Goal: Communication & Community: Ask a question

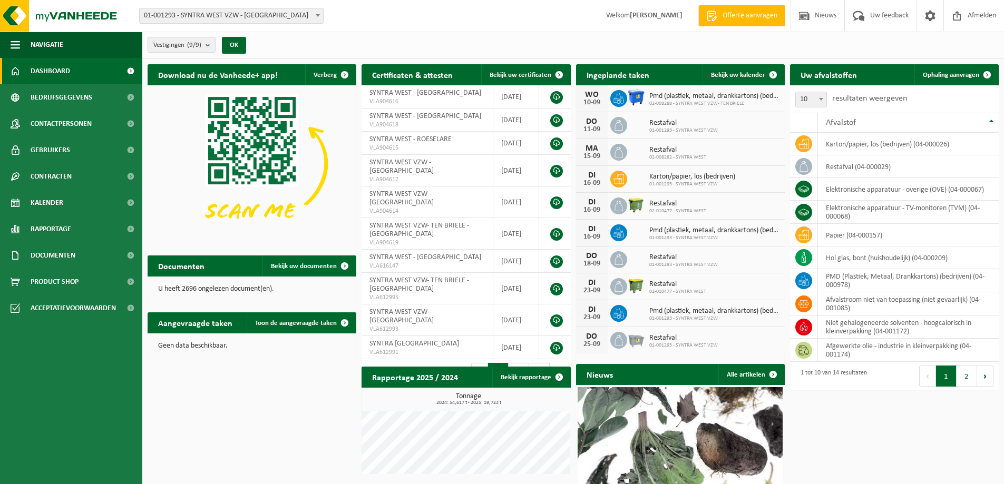
click at [60, 65] on span "Dashboard" at bounding box center [51, 71] width 40 height 26
click at [63, 206] on span "Kalender" at bounding box center [47, 203] width 33 height 26
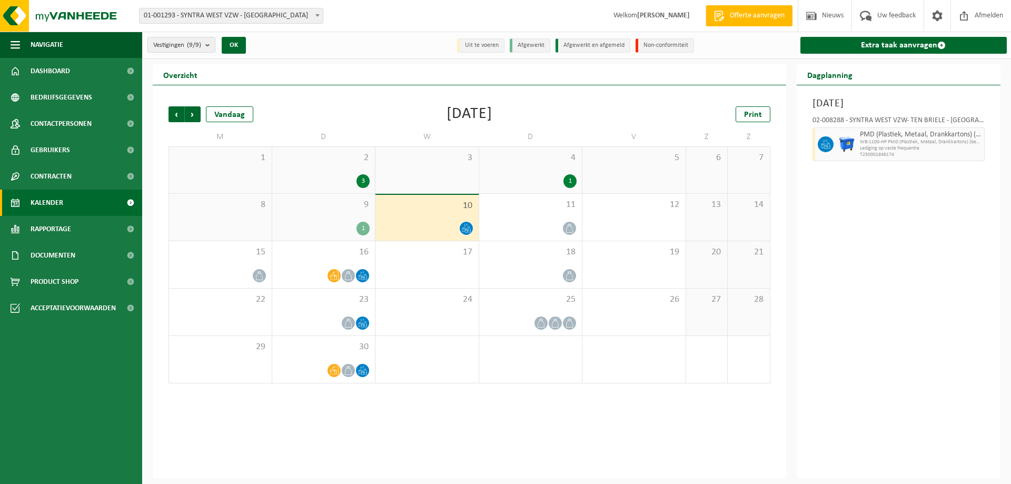
click at [202, 215] on div "8" at bounding box center [220, 217] width 103 height 47
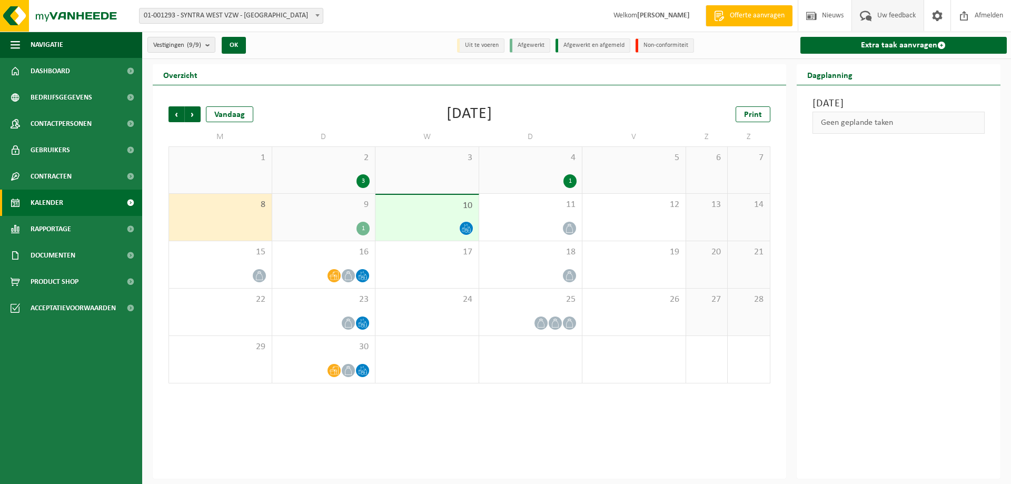
click at [877, 12] on span "Uw feedback" at bounding box center [897, 15] width 44 height 31
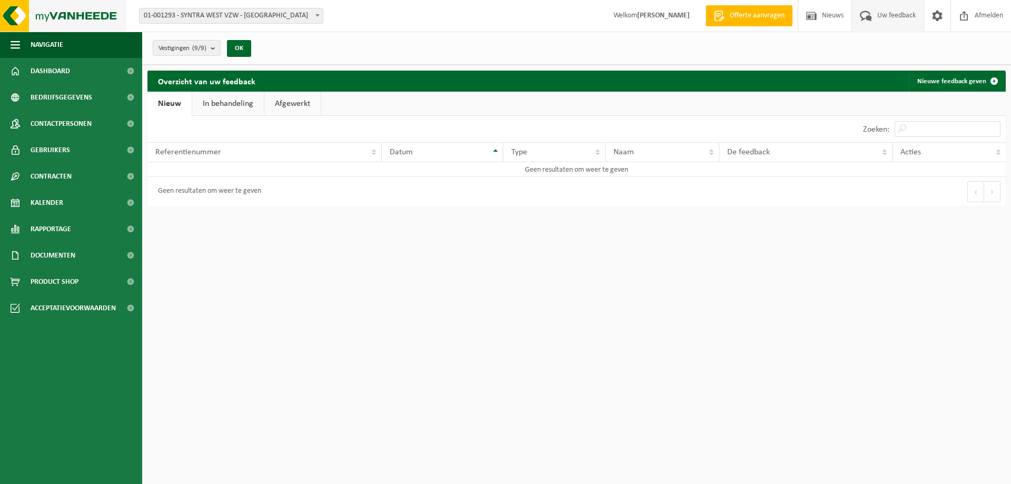
click at [19, 11] on img at bounding box center [63, 16] width 126 height 32
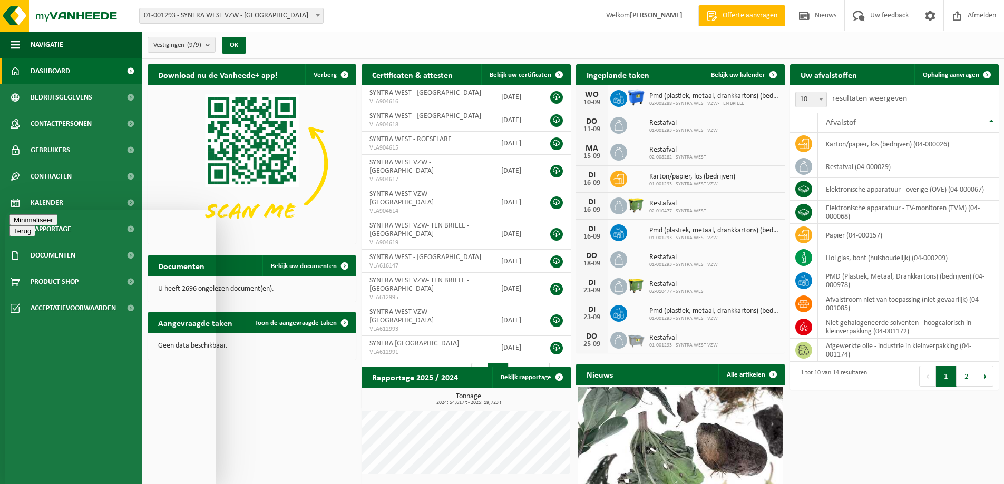
type textarea "Beste, Maandag 8/9 was er een lediging van papier en karton in onze campus in K…"
type textarea "deze lediging heeft echter niet plaats gevonden"
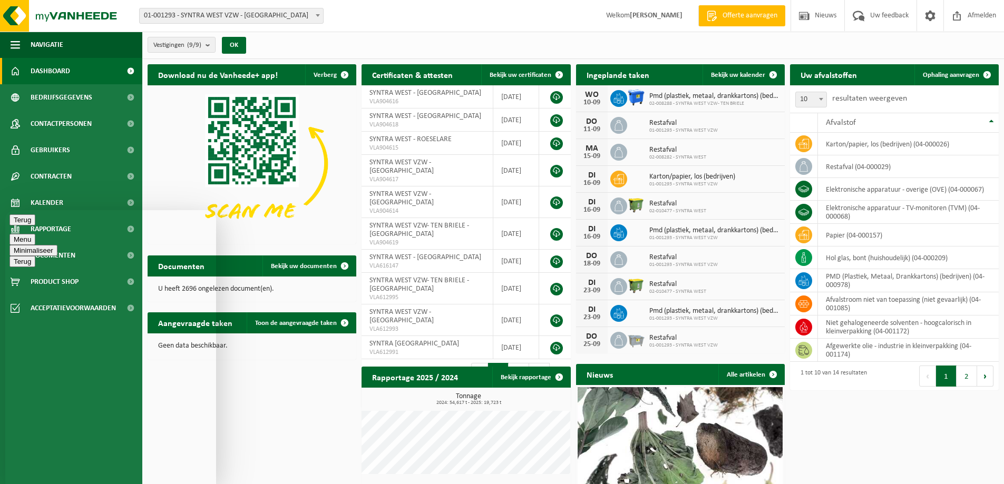
type textarea "i"
type textarea "d"
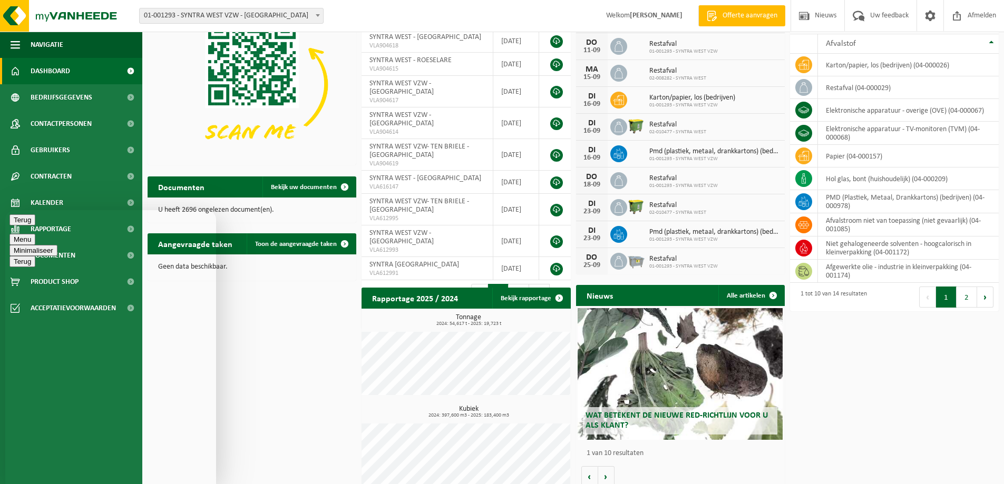
scroll to position [92, 0]
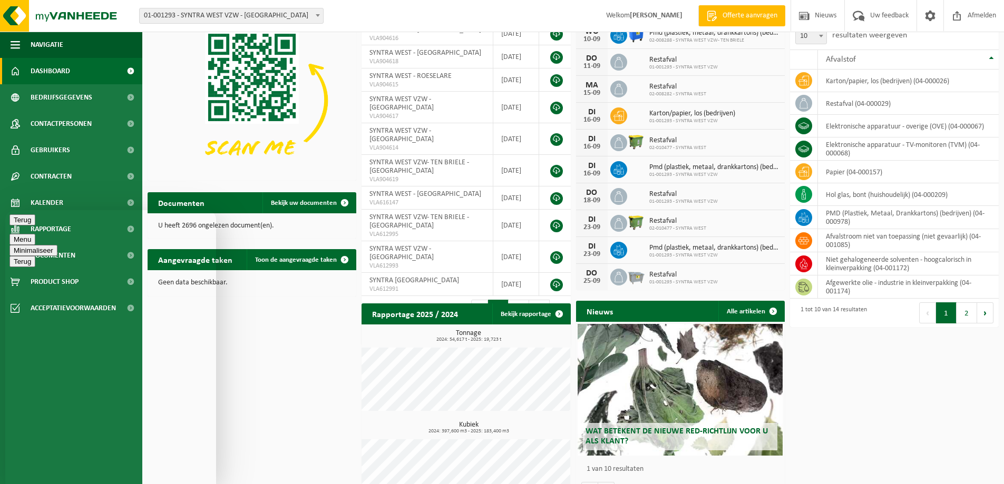
scroll to position [39, 0]
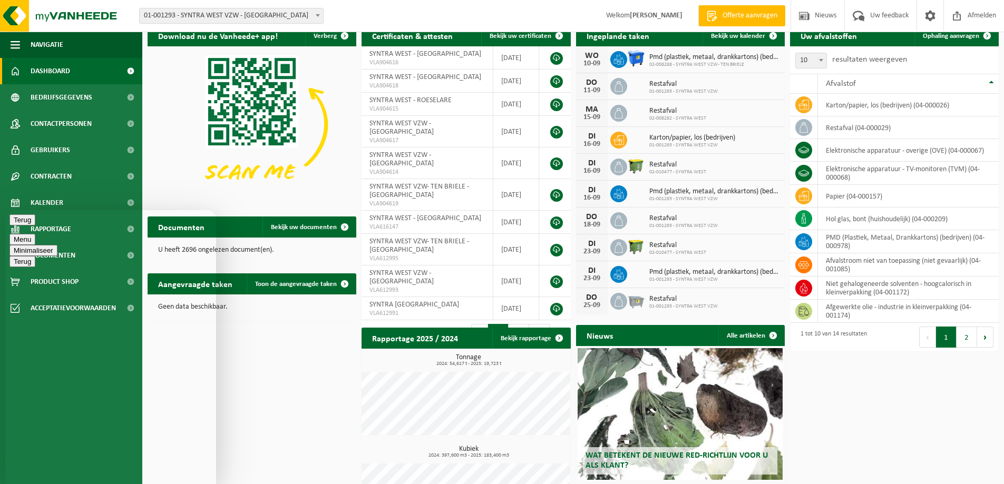
drag, startPoint x: 111, startPoint y: 454, endPoint x: 98, endPoint y: 455, distance: 13.3
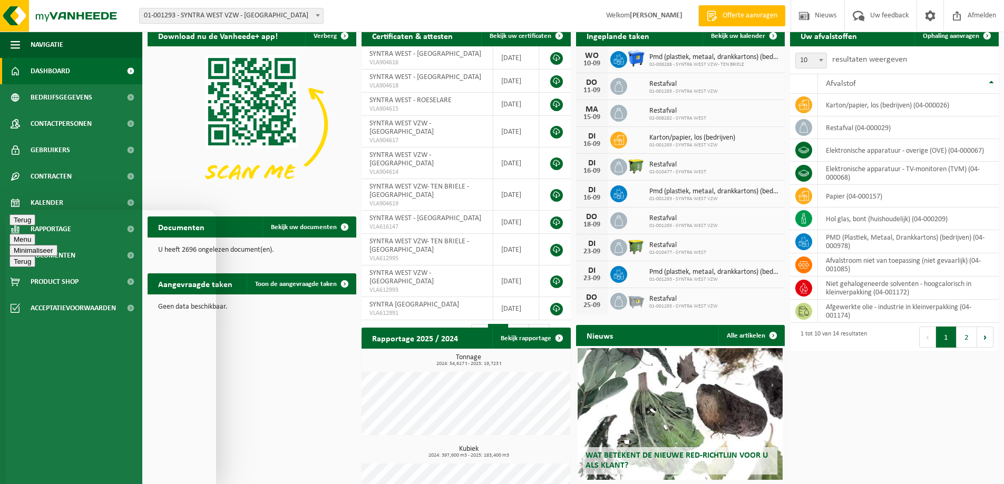
drag, startPoint x: 74, startPoint y: 470, endPoint x: 55, endPoint y: 465, distance: 20.3
type textarea "ik had vorige week een anullatie aangevraagd voor een verkeerde aanvraag voor v…"
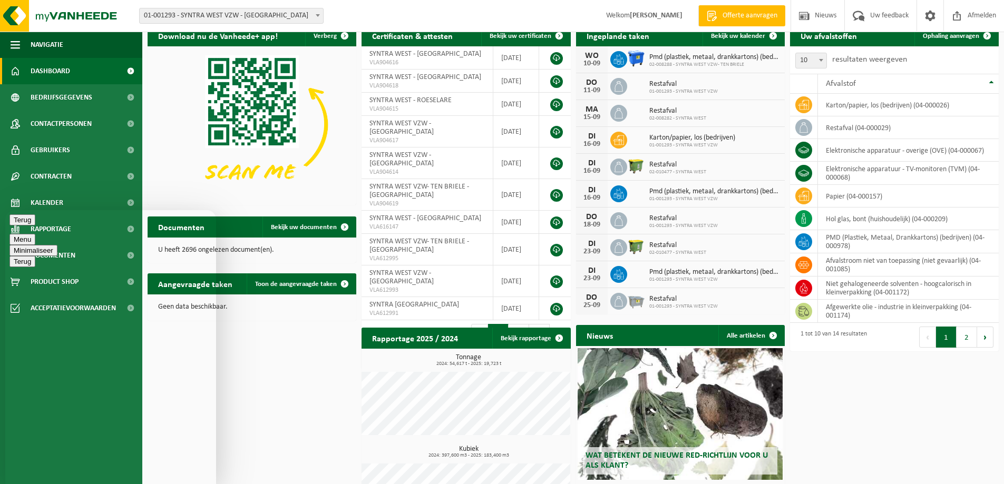
type textarea "ik vermoed dat beide verwijderd zijn"
type textarea "i"
type textarea "indien mogelijk een snelle lediging."
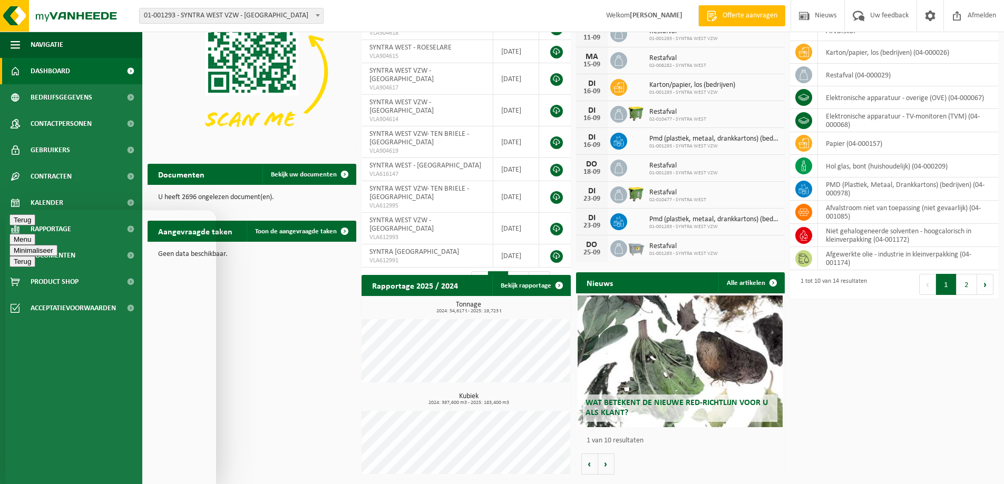
scroll to position [243, 0]
type textarea "container zit vol"
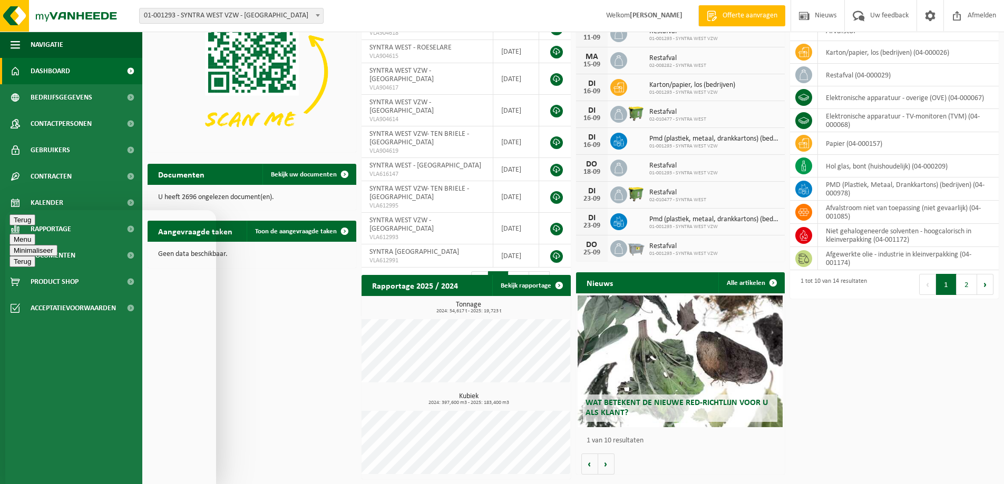
type textarea "is inderdaad van semi ondergrondse"
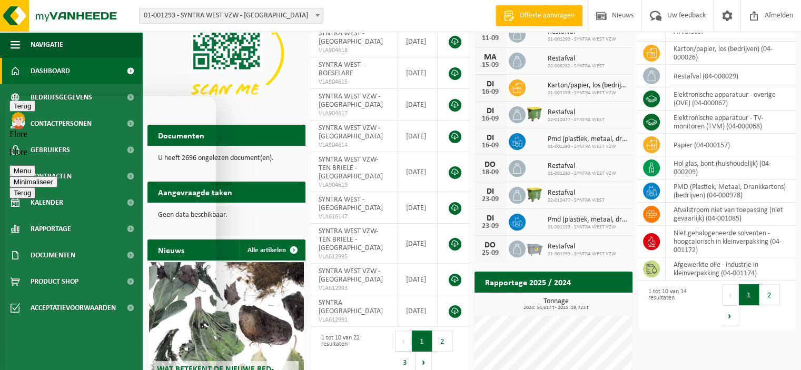
scroll to position [370, 0]
type textarea "E"
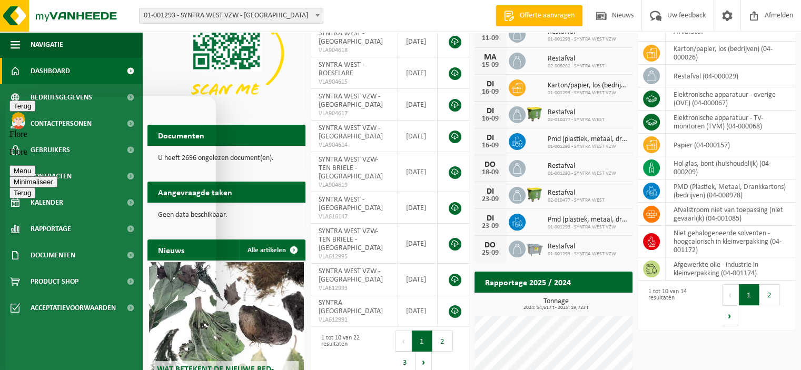
type textarea "P"
type textarea "Er is 1 medewerker die problemen heeft met de app my vanheede"
type textarea "bij inloggen steeds een foutmelding"
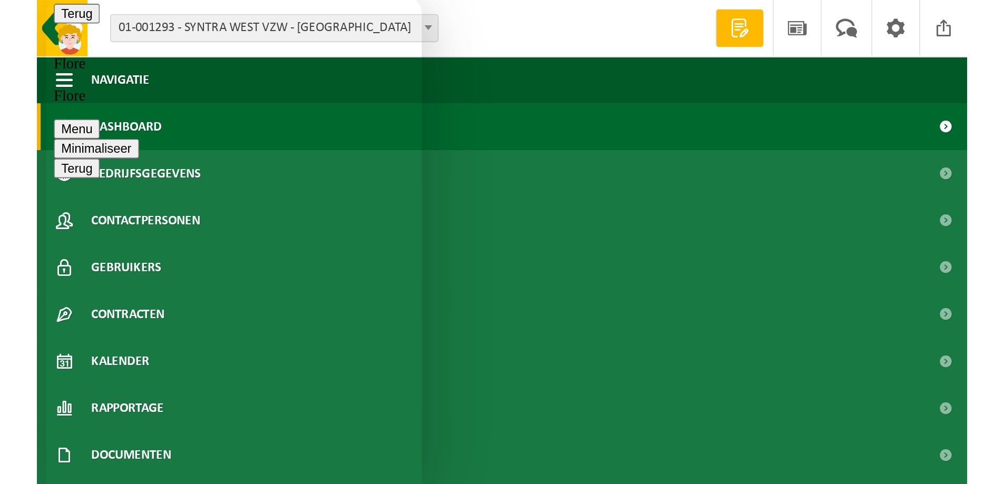
scroll to position [444, 0]
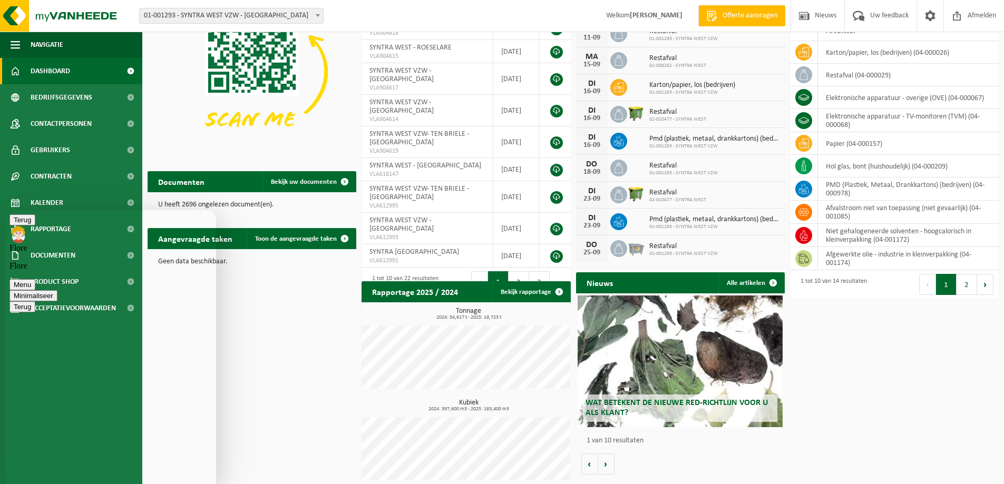
click at [297, 348] on div "Download nu de Vanheede+ app! Verberg Certificaten & attesten Bekijk uw certifi…" at bounding box center [573, 229] width 856 height 524
click at [54, 149] on span "Gebruikers" at bounding box center [51, 150] width 40 height 26
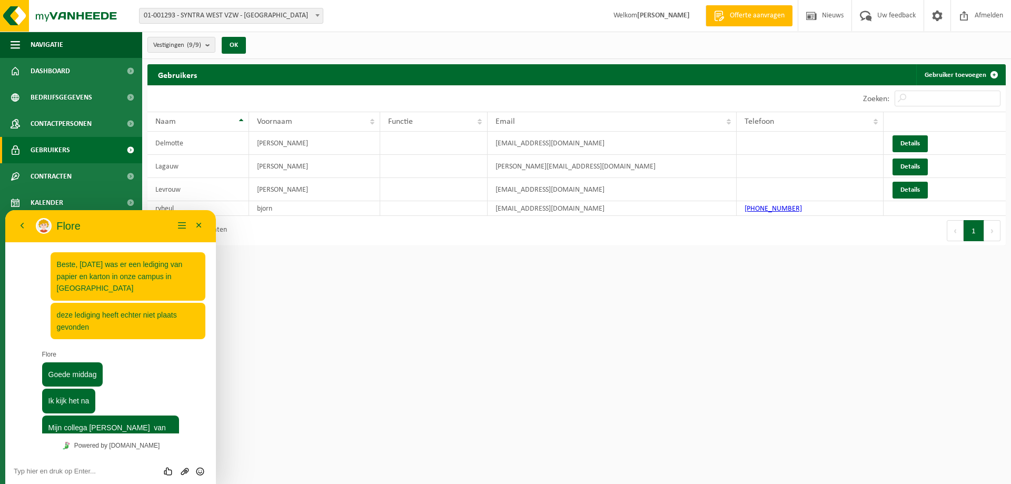
scroll to position [444, 0]
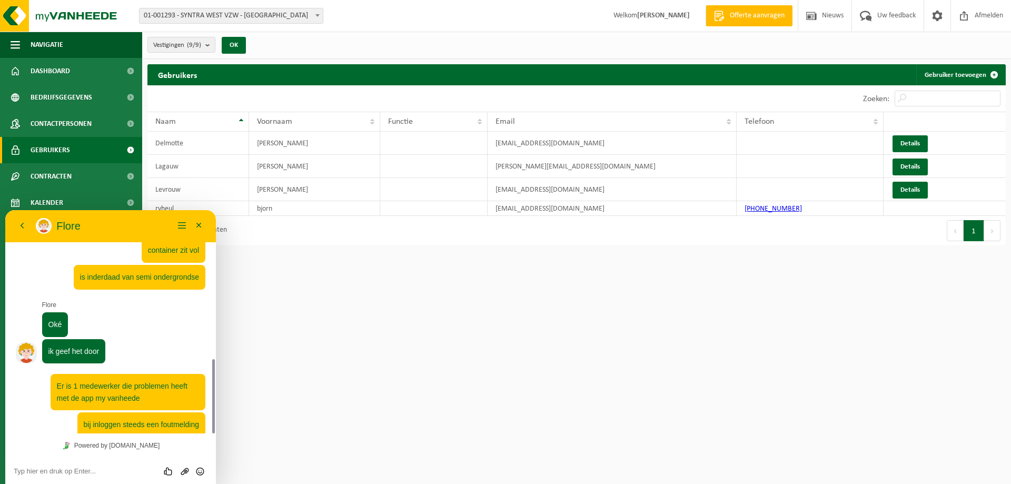
click at [267, 296] on html "Vestiging: 01-001293 - SYNTRA WEST VZW - [GEOGRAPHIC_DATA] 02-008285 - SYNTRA W…" at bounding box center [505, 242] width 1011 height 484
click at [114, 469] on textarea at bounding box center [111, 471] width 194 height 8
click at [299, 294] on html "Vestiging: 01-001293 - SYNTRA WEST VZW - [GEOGRAPHIC_DATA] 02-008285 - SYNTRA W…" at bounding box center [505, 242] width 1011 height 484
click at [202, 231] on button "Minimaliseer" at bounding box center [199, 226] width 17 height 16
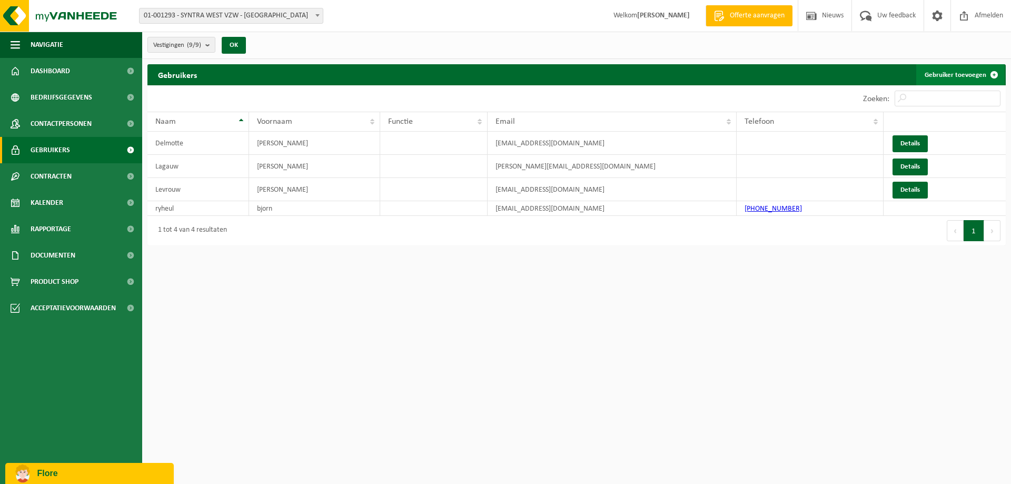
click at [948, 73] on link "Gebruiker toevoegen" at bounding box center [961, 74] width 89 height 21
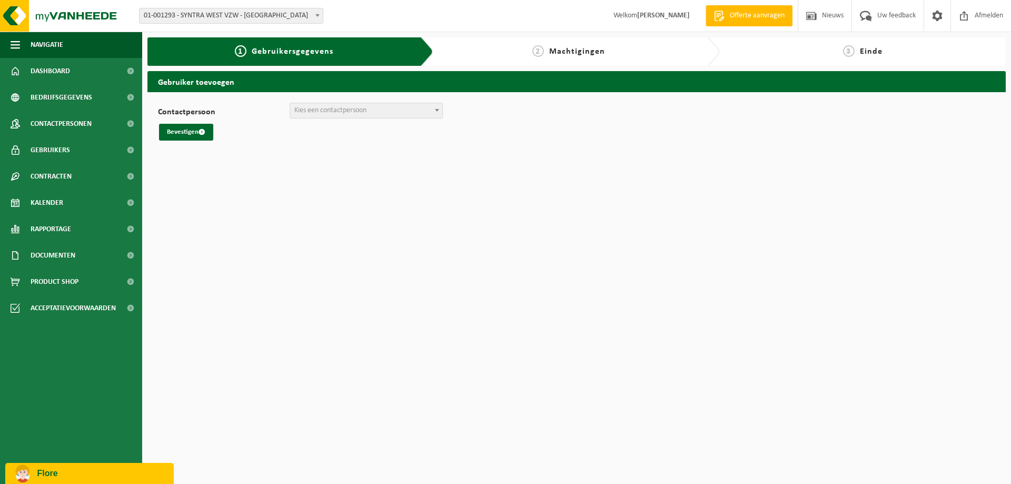
click at [342, 102] on div "Contactpersoon MARC DE SMET (marc.desmet@syntrawest.be) + Nieuwe contactpersoon…" at bounding box center [577, 121] width 859 height 59
click at [341, 104] on span "Kies een contactpersoon" at bounding box center [366, 110] width 152 height 15
select select "0"
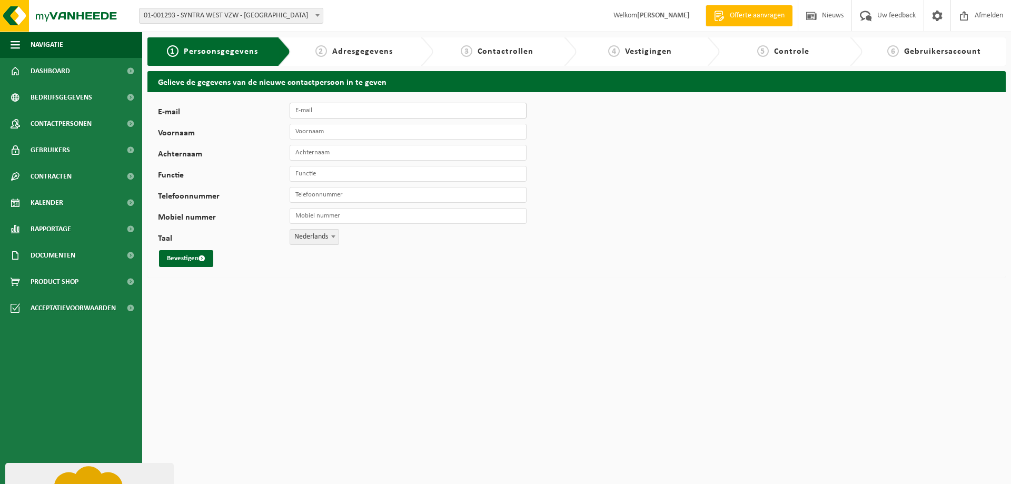
click at [345, 112] on input "E-mail" at bounding box center [408, 111] width 237 height 16
type input "[PERSON_NAME][EMAIL_ADDRESS][DOMAIN_NAME]"
click at [369, 130] on input "Voornaam" at bounding box center [408, 132] width 237 height 16
type input "Marc"
type input "Calleeuw"
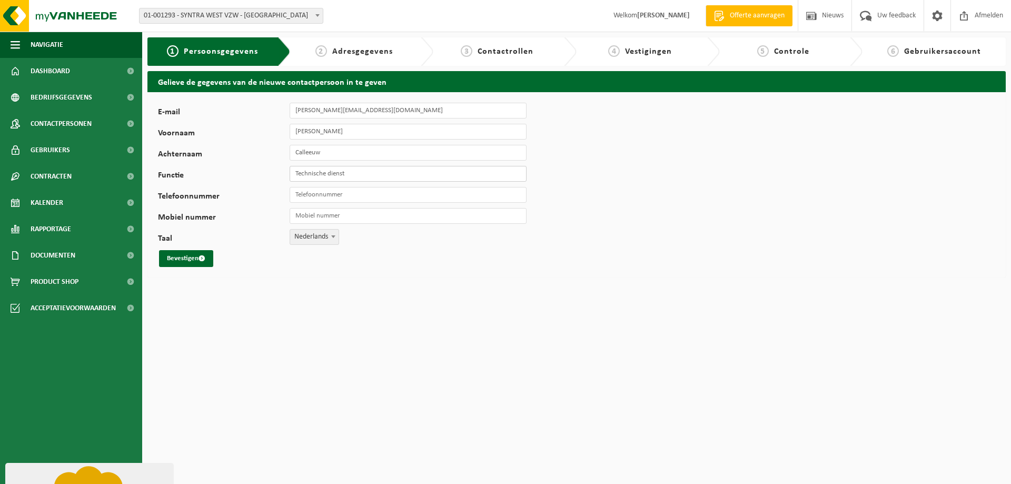
type input "Technische dienst"
click at [173, 263] on button "Bevestigen" at bounding box center [186, 258] width 54 height 17
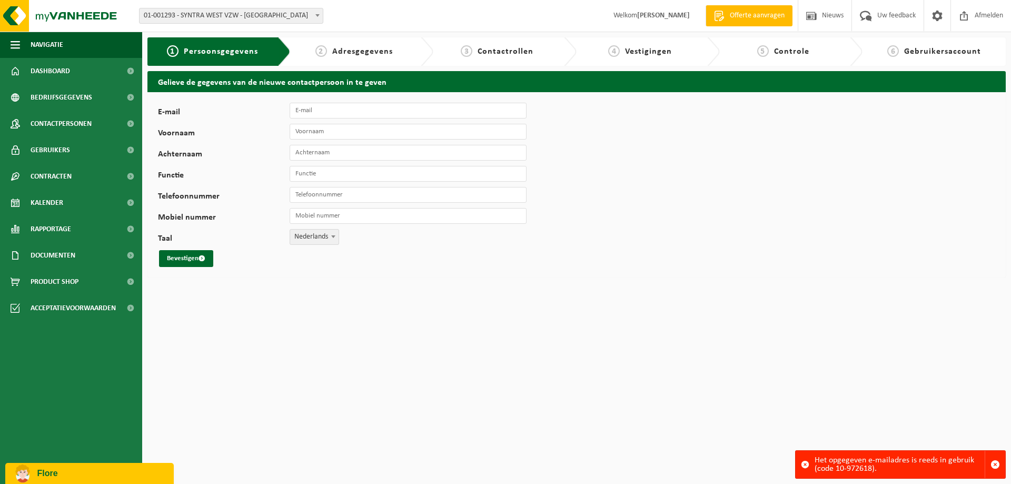
click at [722, 360] on html "Vestiging: 01-001293 - SYNTRA WEST VZW - [GEOGRAPHIC_DATA] 02-008285 - SYNTRA W…" at bounding box center [505, 242] width 1011 height 484
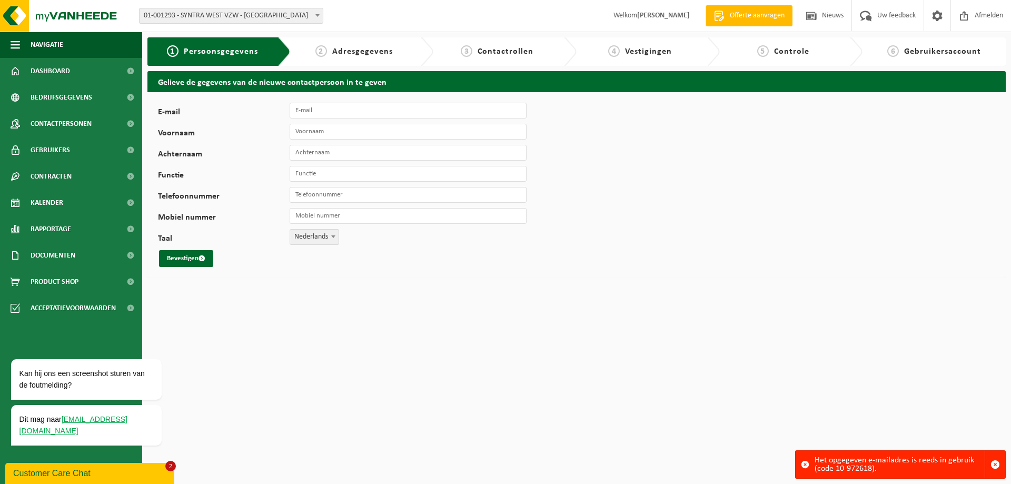
click at [83, 474] on div "Customer Care Chat" at bounding box center [89, 473] width 153 height 13
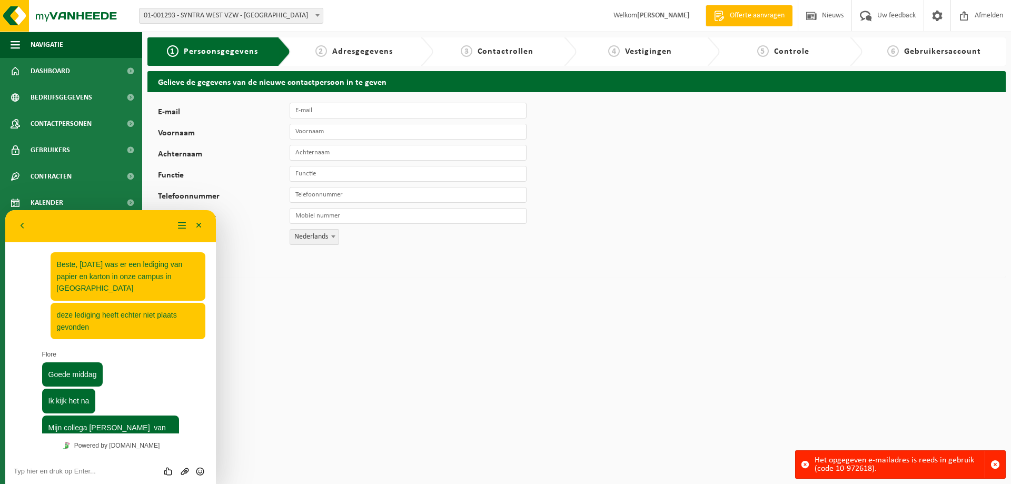
scroll to position [558, 0]
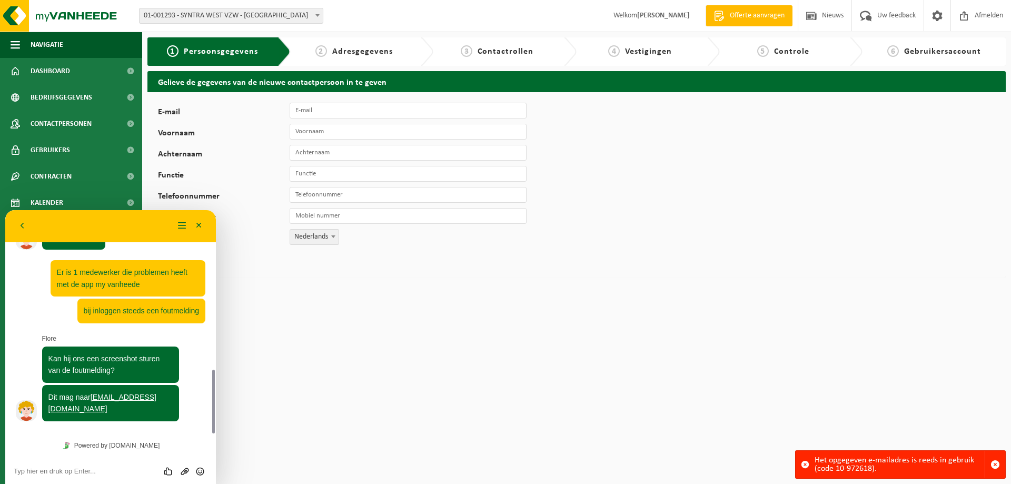
click at [84, 474] on textarea at bounding box center [111, 471] width 194 height 8
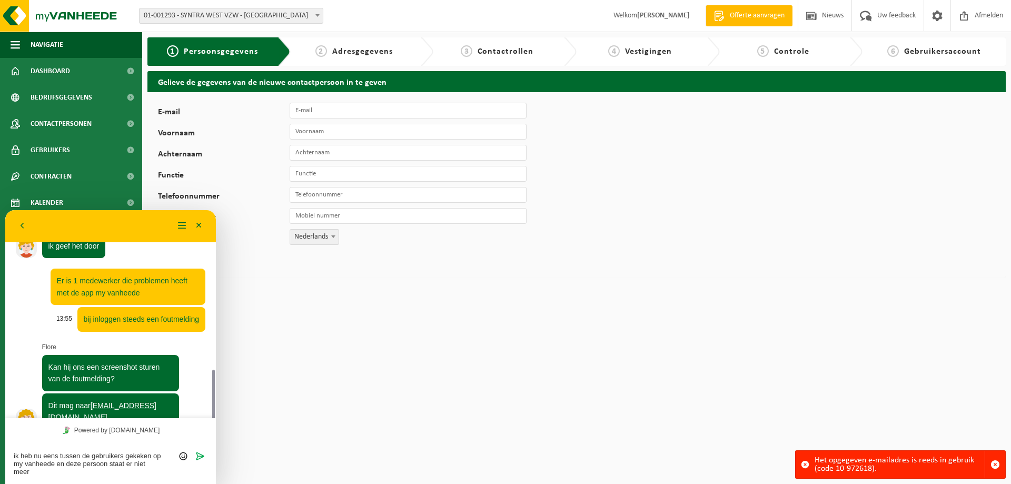
scroll to position [557, 0]
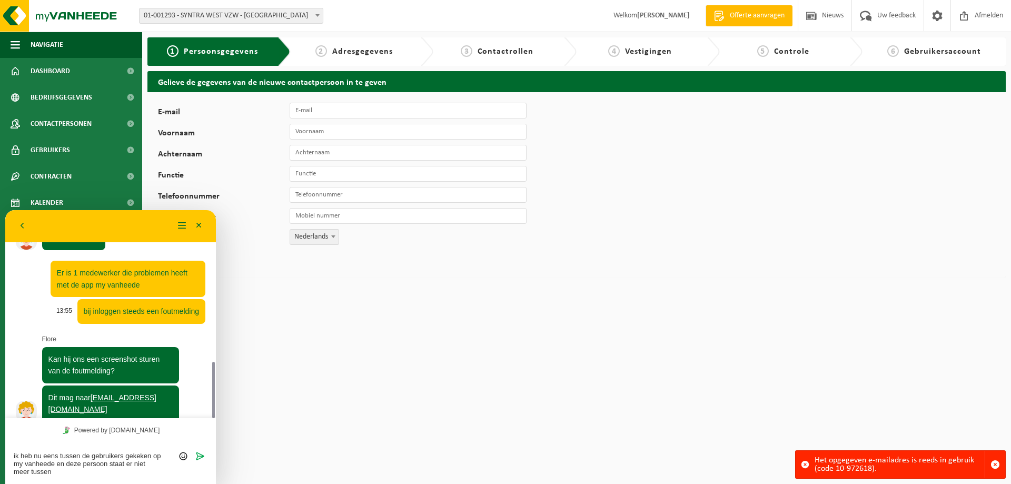
type textarea "ik heb nu eens tussen de gebruikers gekeken op my vanheede en deze persoon staa…"
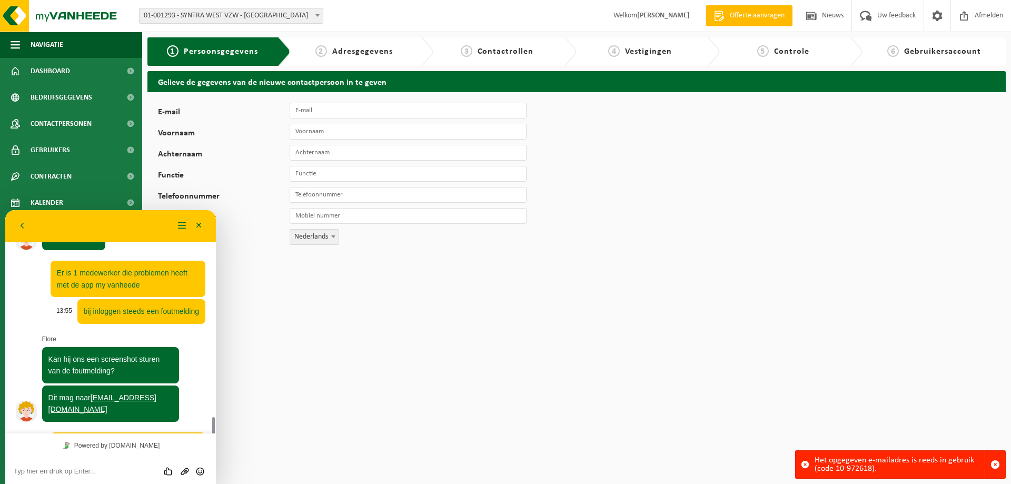
scroll to position [601, 0]
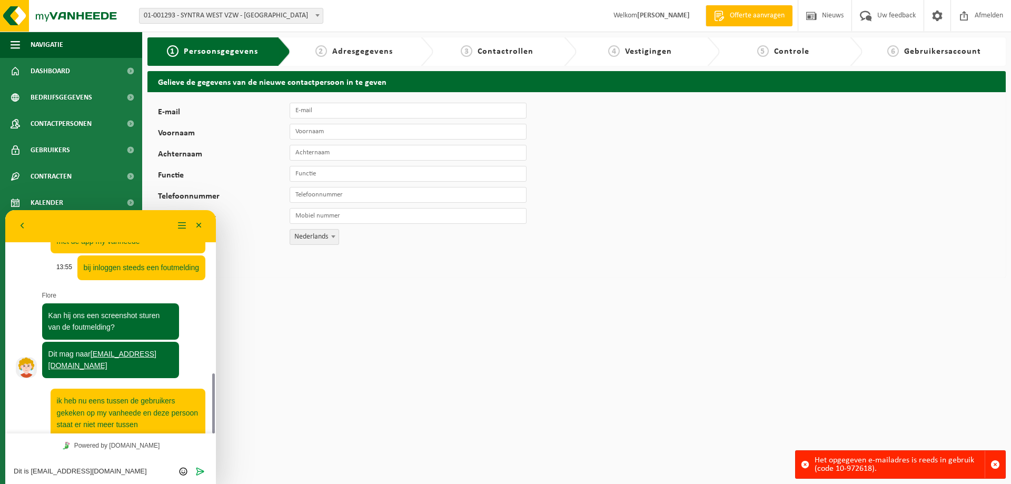
type textarea "Dit is [EMAIL_ADDRESS][DOMAIN_NAME]"
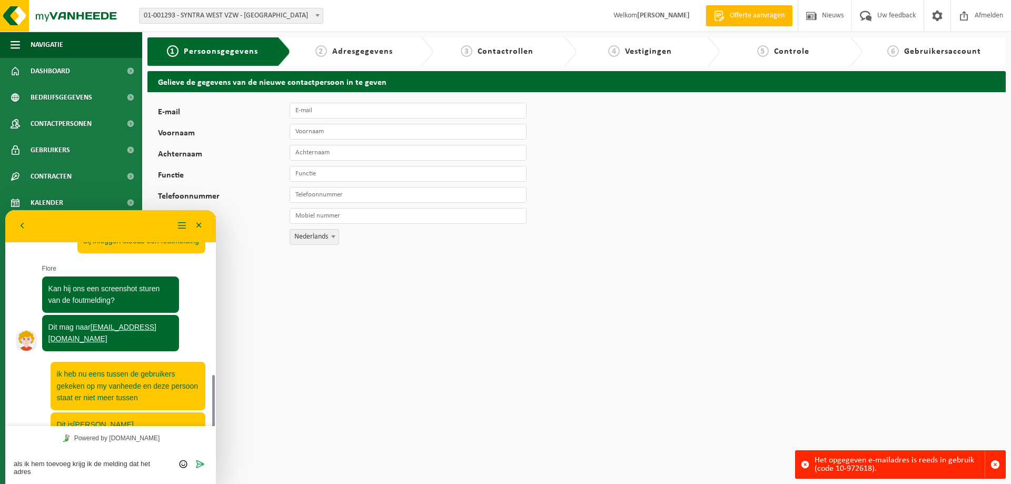
scroll to position [635, 0]
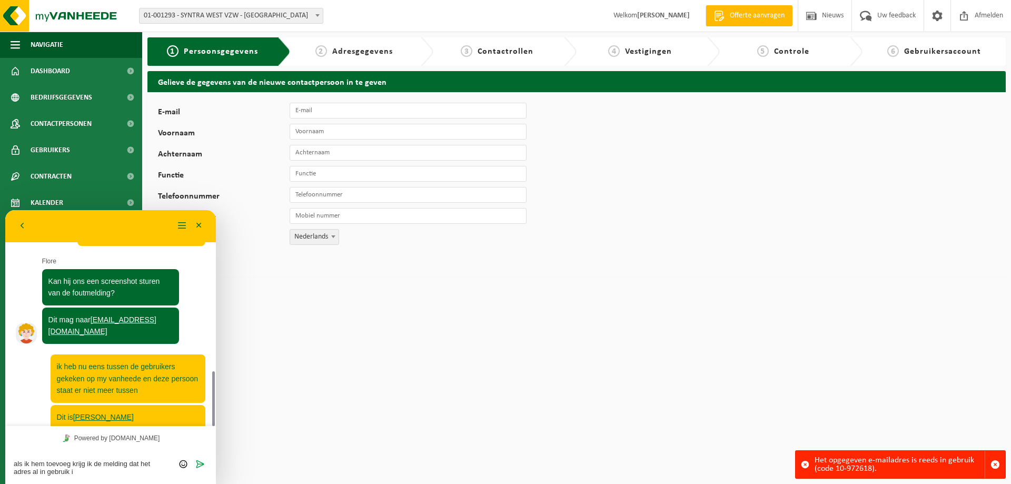
type textarea "als ik hem toevoeg krijg ik de melding dat het adres al in gebruik is"
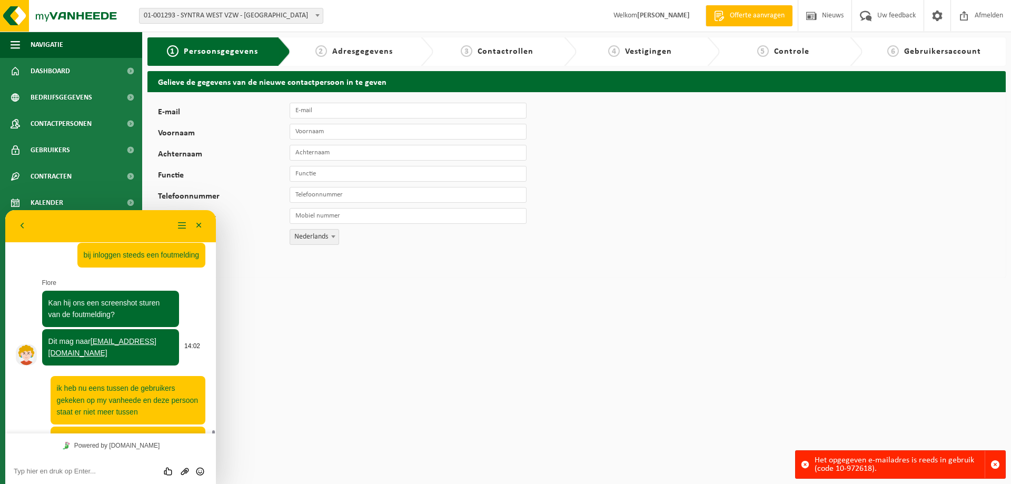
scroll to position [666, 0]
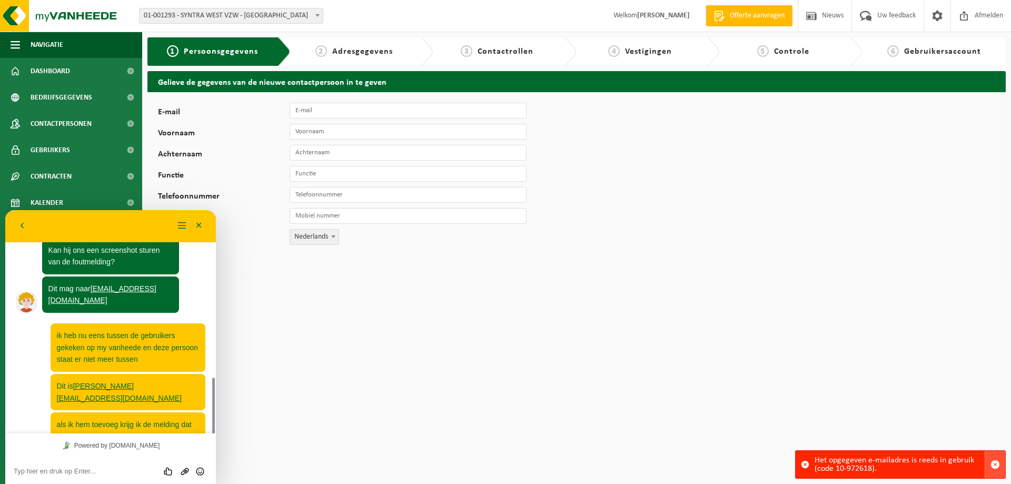
click at [996, 462] on span "button" at bounding box center [995, 464] width 9 height 9
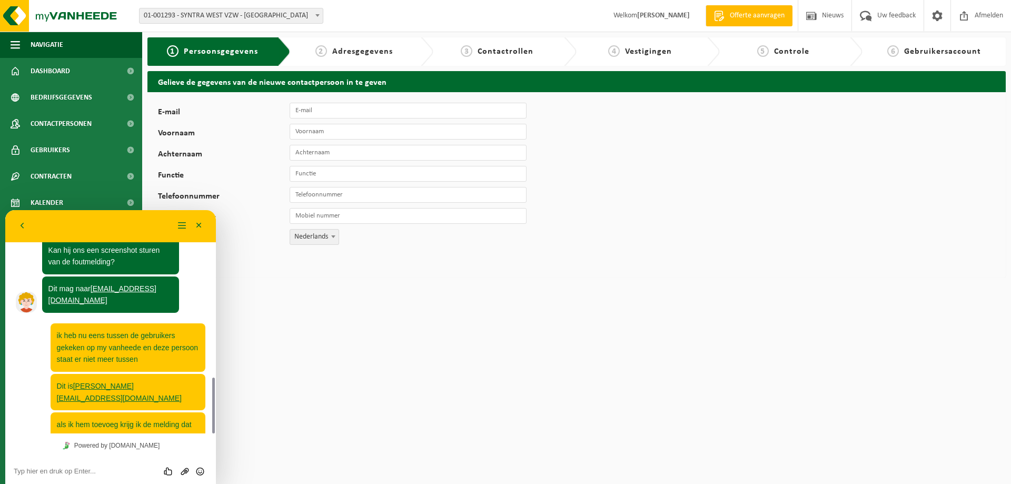
click at [484, 326] on html "Vestiging: 01-001293 - SYNTRA WEST VZW - [GEOGRAPHIC_DATA] 02-008285 - SYNTRA W…" at bounding box center [505, 242] width 1011 height 484
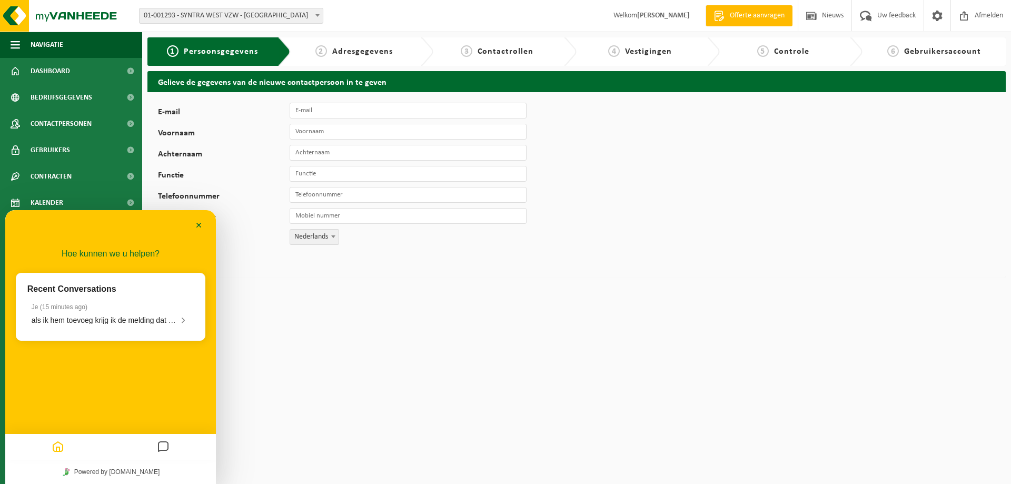
scroll to position [0, 0]
click at [150, 323] on span "als ik hem toevoeg krijg ik de melding dat het adres al in gebruik is" at bounding box center [140, 320] width 217 height 8
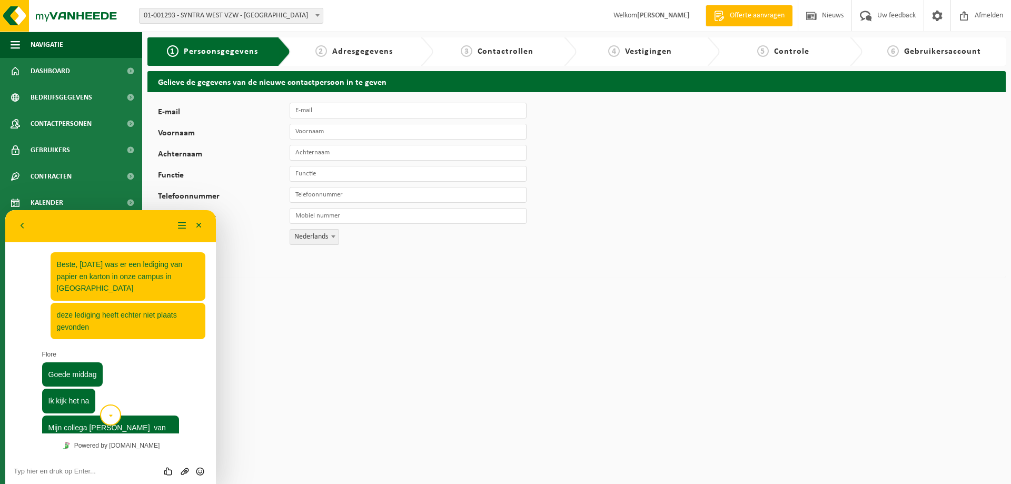
scroll to position [666, 0]
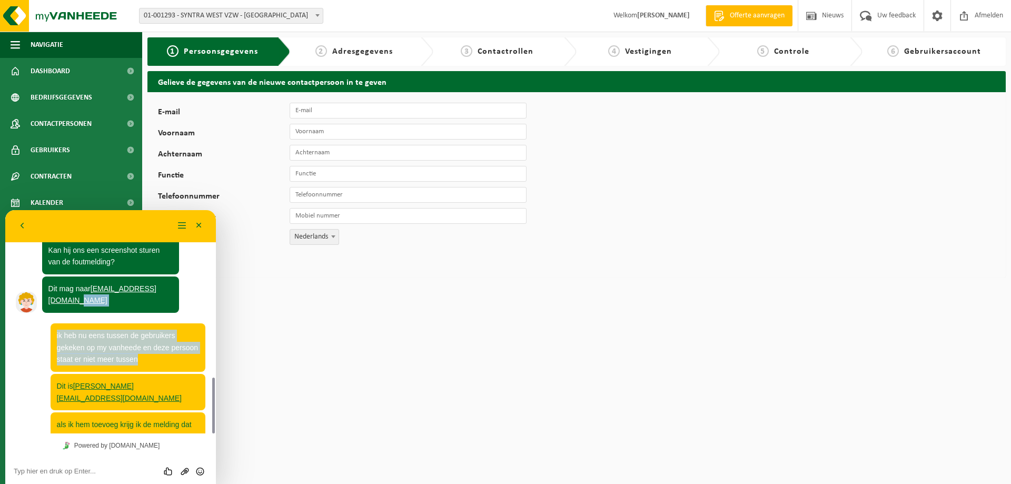
drag, startPoint x: 152, startPoint y: 292, endPoint x: 476, endPoint y: 331, distance: 325.8
click at [216, 331] on html "Terug Menu Minimaliseer Terug Powered by [DOMAIN_NAME] Beoordeel deze chat Uplo…" at bounding box center [110, 347] width 211 height 274
click at [466, 336] on html "Vestiging: 01-001293 - SYNTRA WEST VZW - [GEOGRAPHIC_DATA] 02-008285 - SYNTRA W…" at bounding box center [505, 242] width 1011 height 484
click at [290, 427] on html "Vestiging: 01-001293 - SYNTRA WEST VZW - [GEOGRAPHIC_DATA] 02-008285 - SYNTRA W…" at bounding box center [505, 242] width 1011 height 484
